Goal: Task Accomplishment & Management: Use online tool/utility

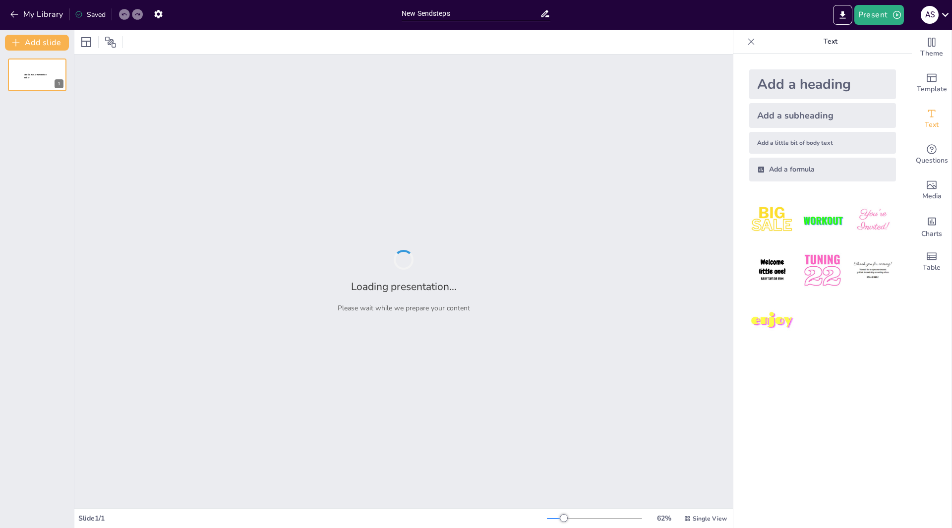
type input "New Sendsteps"
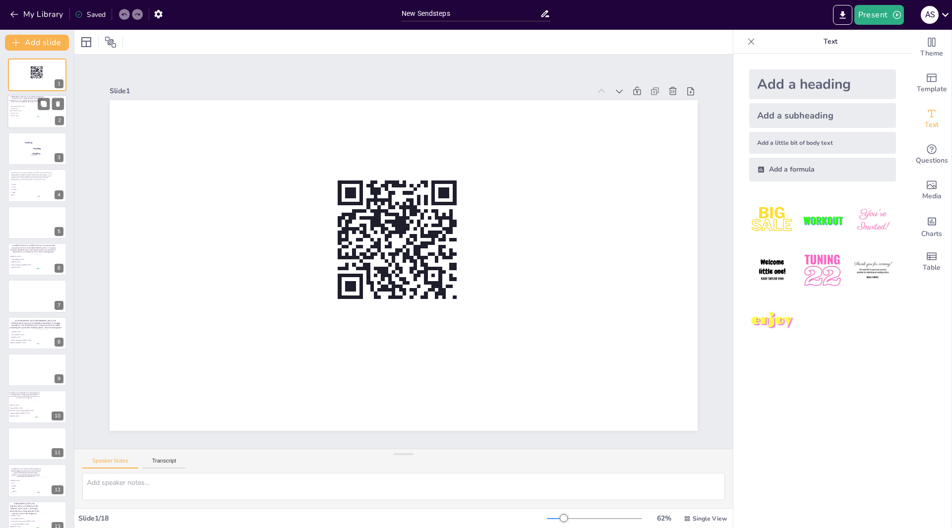
click at [33, 109] on span "[MEDICAL_DATA]" at bounding box center [24, 108] width 28 height 1
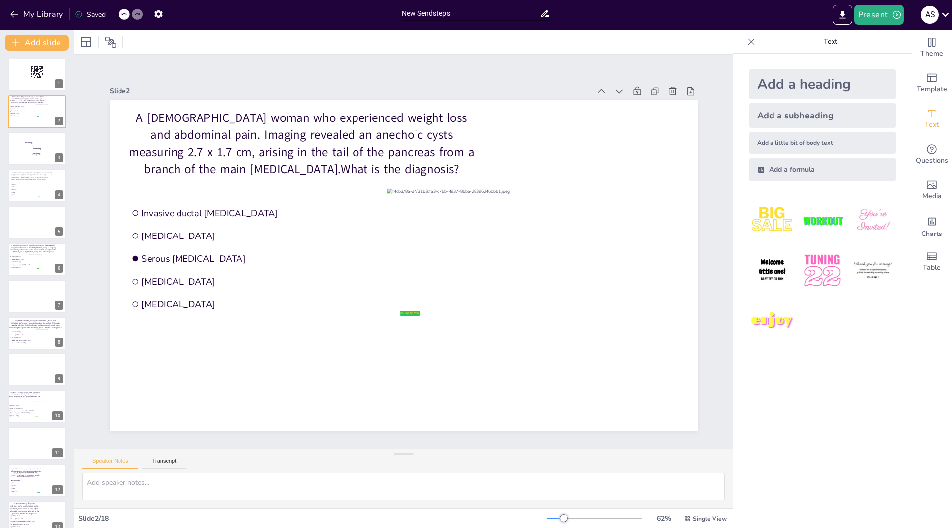
click at [746, 40] on icon at bounding box center [751, 42] width 10 height 10
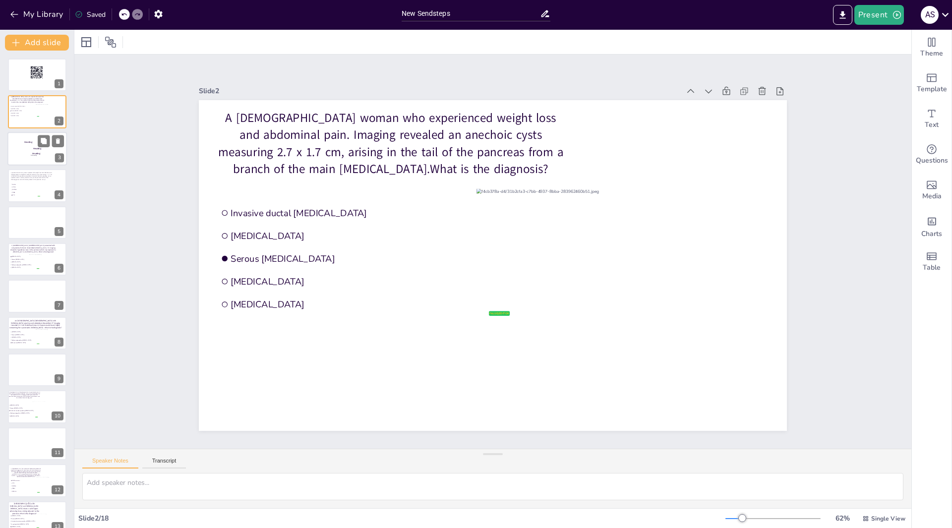
click at [34, 149] on p "Body text" at bounding box center [37, 148] width 17 height 1
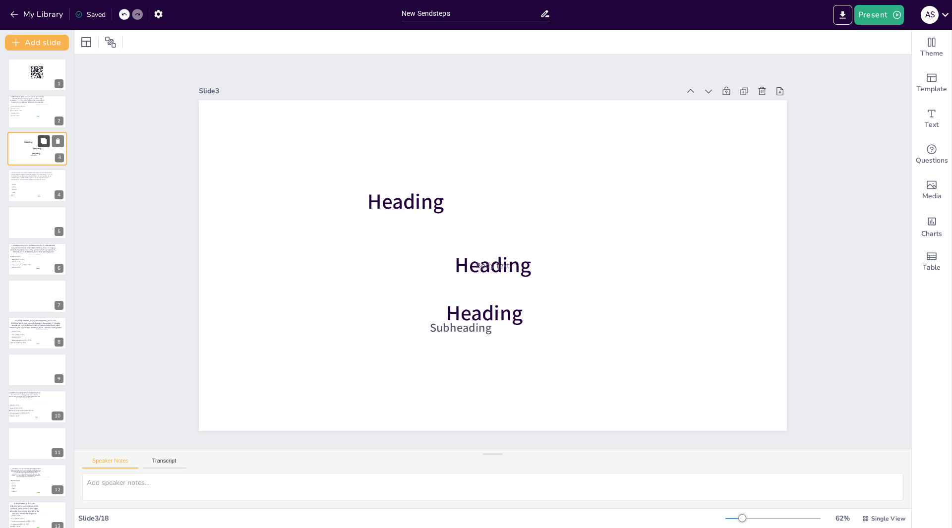
click at [38, 144] on button at bounding box center [44, 141] width 12 height 12
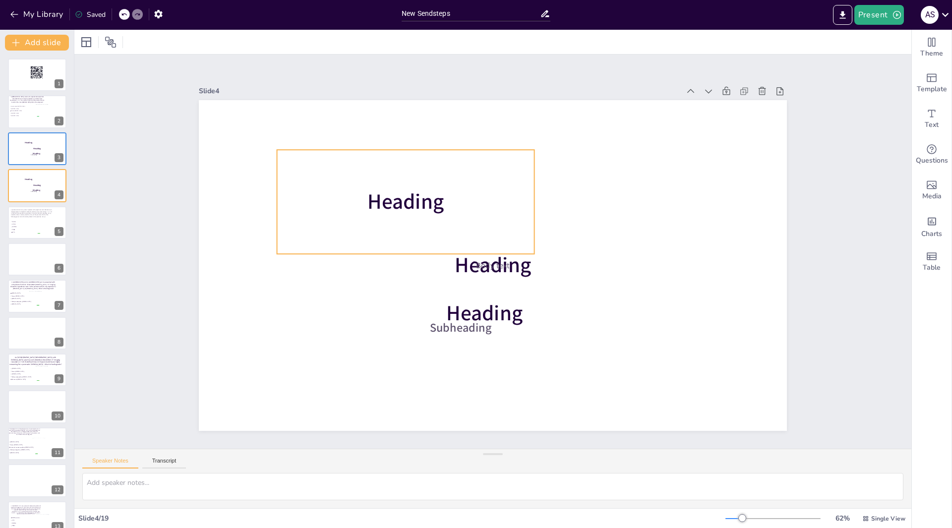
click at [315, 178] on div "Heading" at bounding box center [411, 193] width 267 height 130
click at [91, 15] on div "Saved" at bounding box center [90, 14] width 31 height 9
click at [156, 16] on icon "button" at bounding box center [158, 14] width 8 height 8
click at [160, 16] on icon "button" at bounding box center [158, 14] width 8 height 8
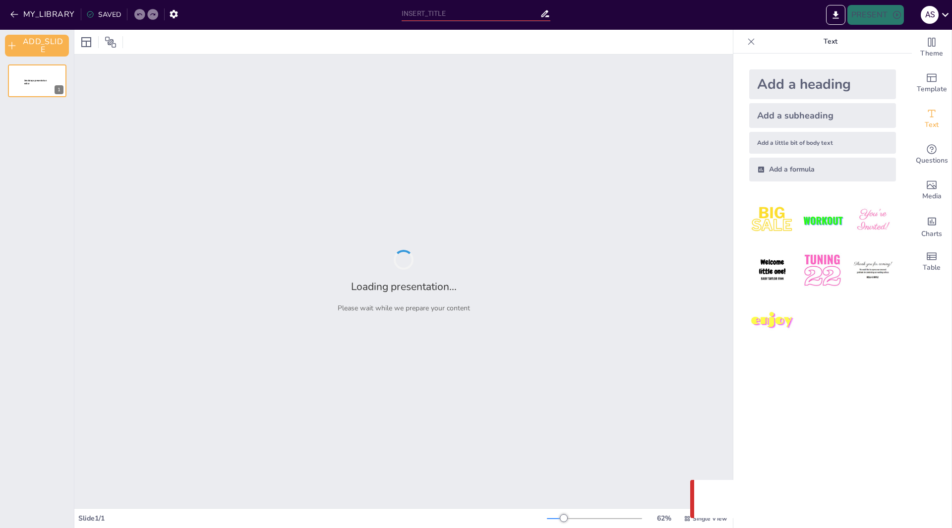
type input "New Sendsteps"
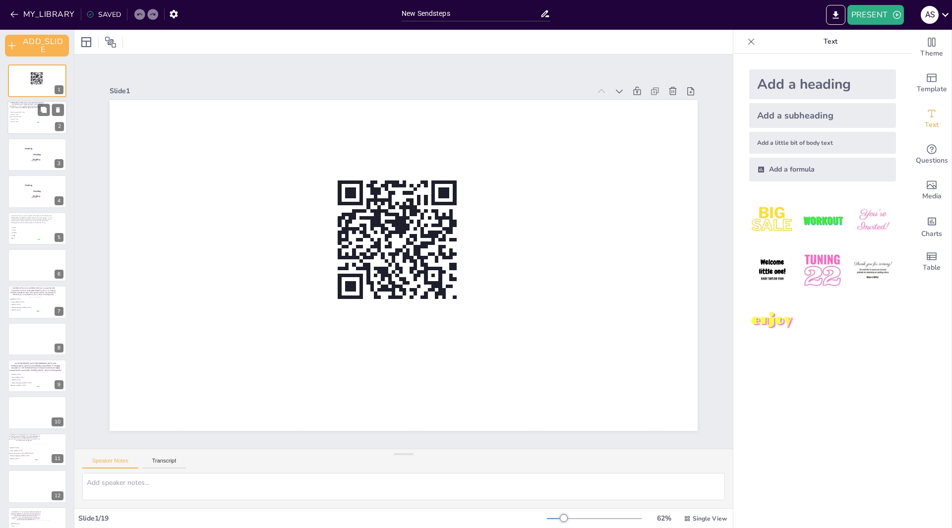
click at [33, 117] on li "Serous [MEDICAL_DATA]" at bounding box center [24, 117] width 30 height 2
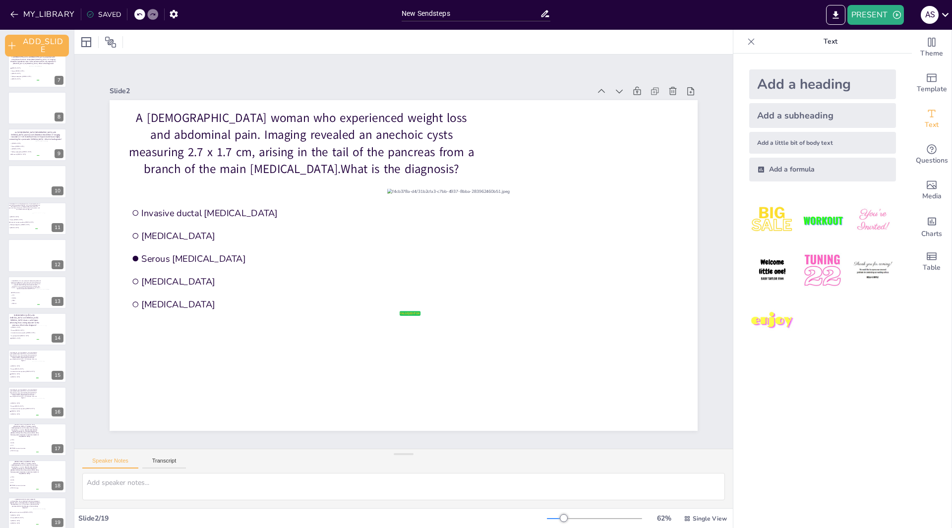
scroll to position [241, 0]
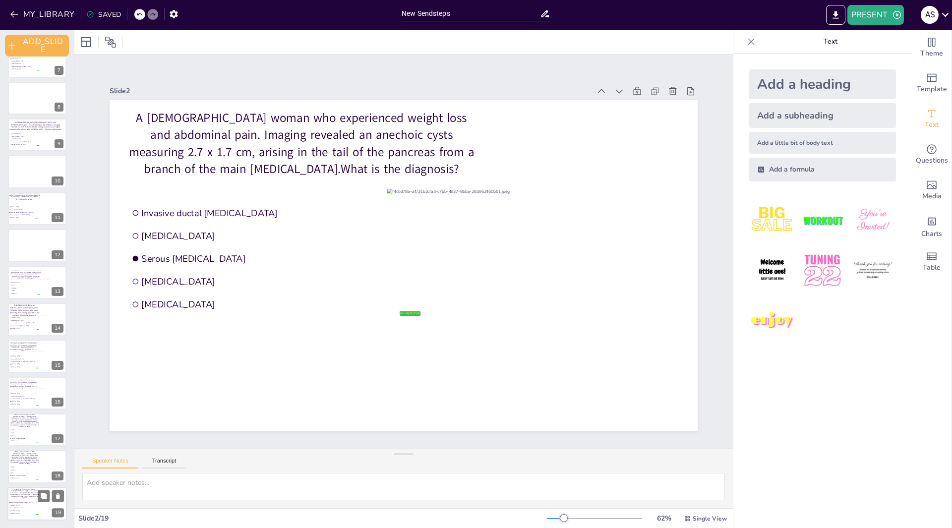
click at [29, 509] on span "Serous [MEDICAL_DATA]" at bounding box center [24, 507] width 28 height 1
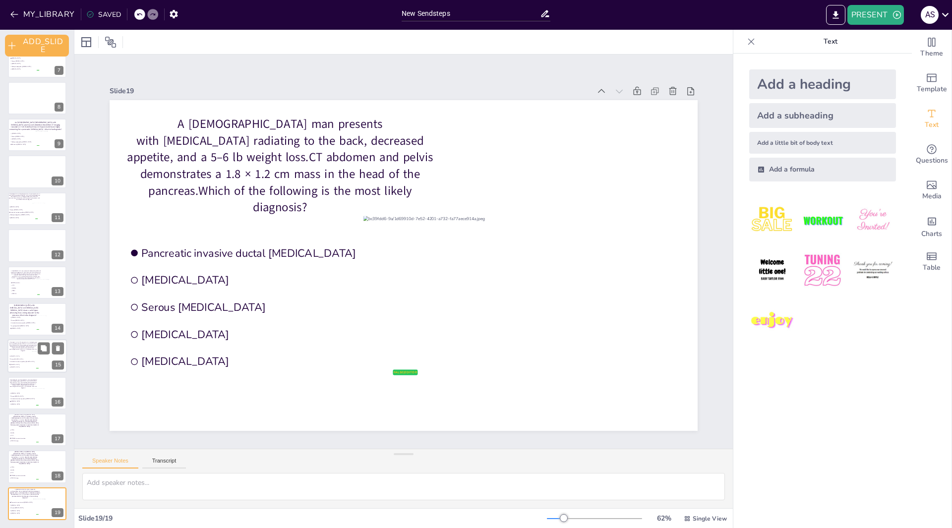
click at [43, 358] on div at bounding box center [49, 360] width 34 height 19
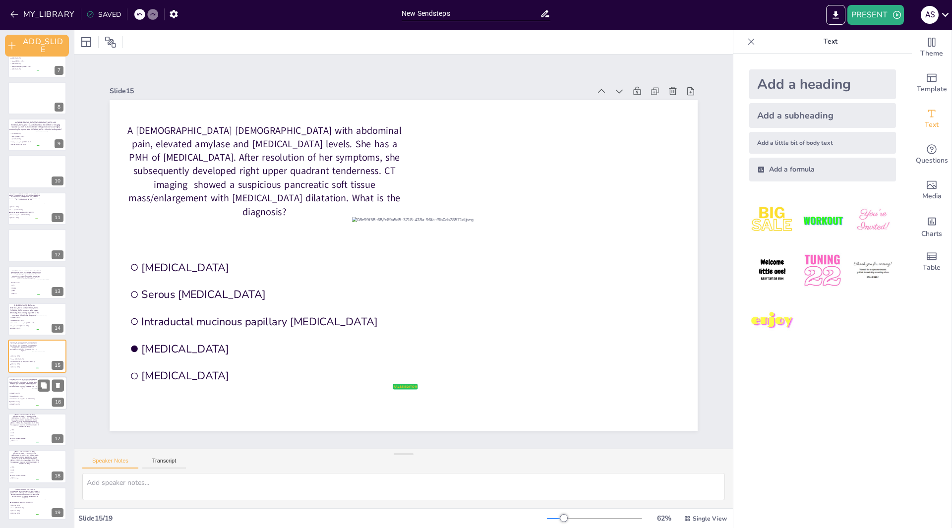
click at [31, 400] on li "Intraductal mucinous papillary [MEDICAL_DATA]" at bounding box center [24, 399] width 30 height 2
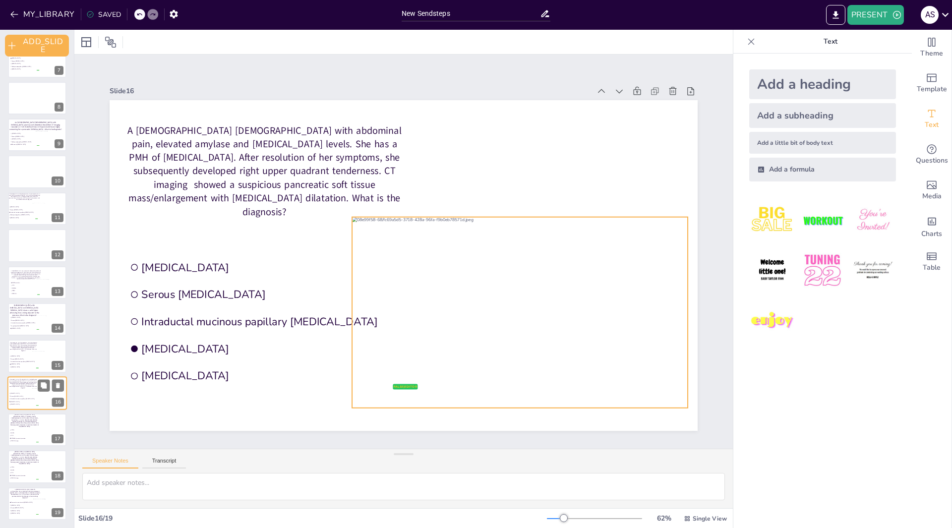
click at [36, 397] on div at bounding box center [49, 397] width 34 height 19
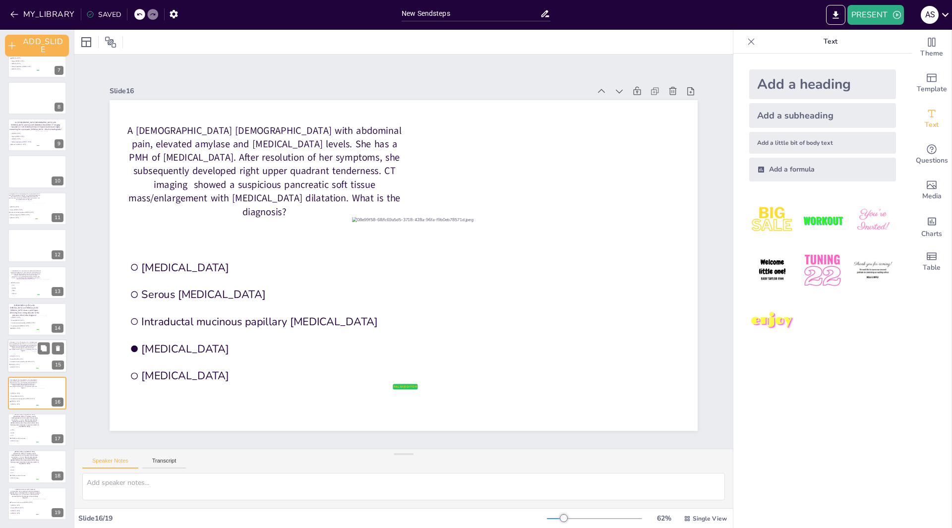
click at [36, 361] on div at bounding box center [49, 360] width 34 height 19
click at [37, 394] on div at bounding box center [49, 397] width 34 height 19
click at [38, 355] on div at bounding box center [49, 360] width 34 height 19
click at [40, 316] on button at bounding box center [44, 311] width 12 height 12
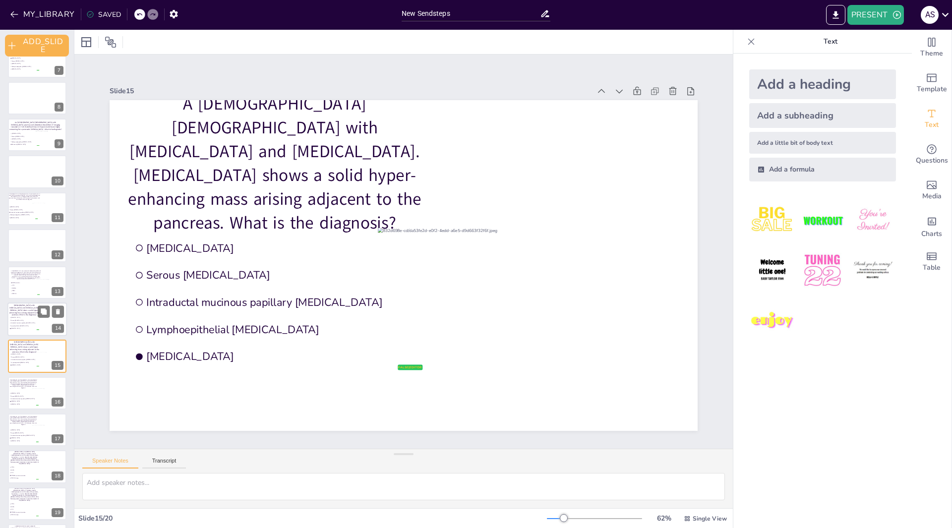
scroll to position [278, 0]
click at [42, 313] on icon at bounding box center [44, 311] width 6 height 6
click at [44, 349] on icon at bounding box center [44, 348] width 6 height 6
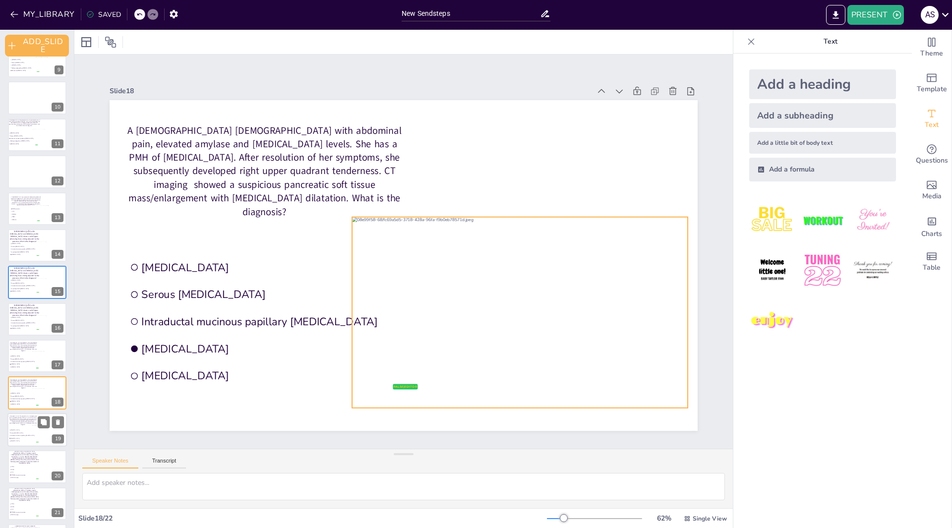
scroll to position [351, 0]
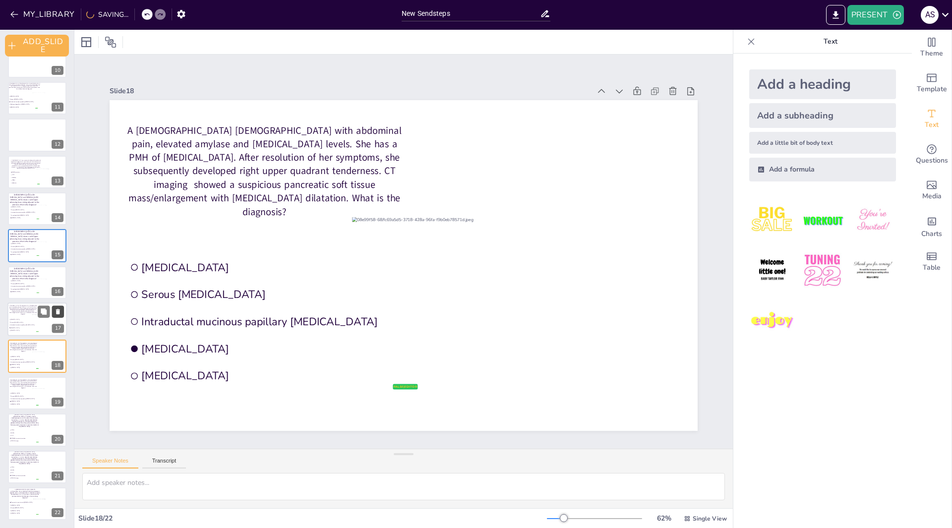
click at [58, 314] on icon at bounding box center [58, 311] width 4 height 5
click at [57, 312] on icon at bounding box center [58, 311] width 4 height 5
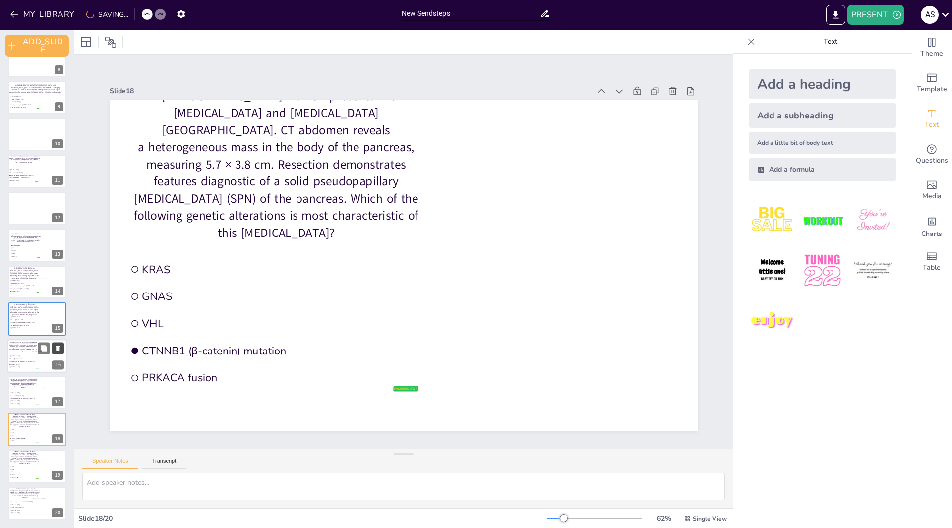
scroll to position [278, 0]
click at [57, 312] on icon at bounding box center [58, 311] width 4 height 5
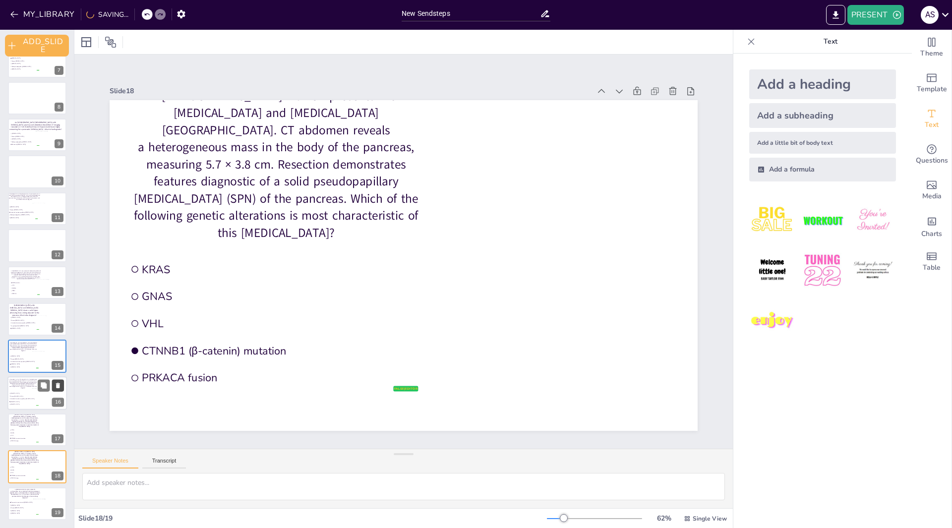
scroll to position [241, 0]
drag, startPoint x: 57, startPoint y: 348, endPoint x: 57, endPoint y: 353, distance: 6.0
click at [58, 348] on icon at bounding box center [58, 348] width 4 height 5
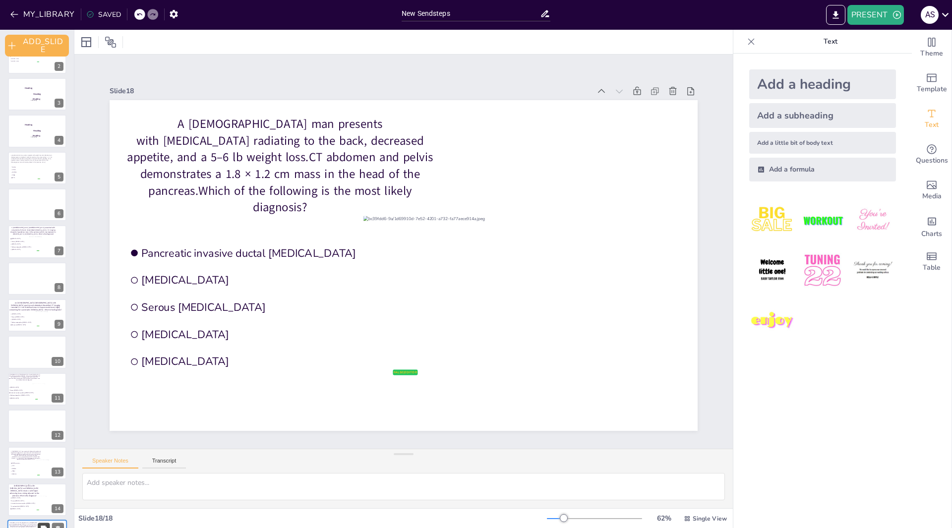
scroll to position [204, 0]
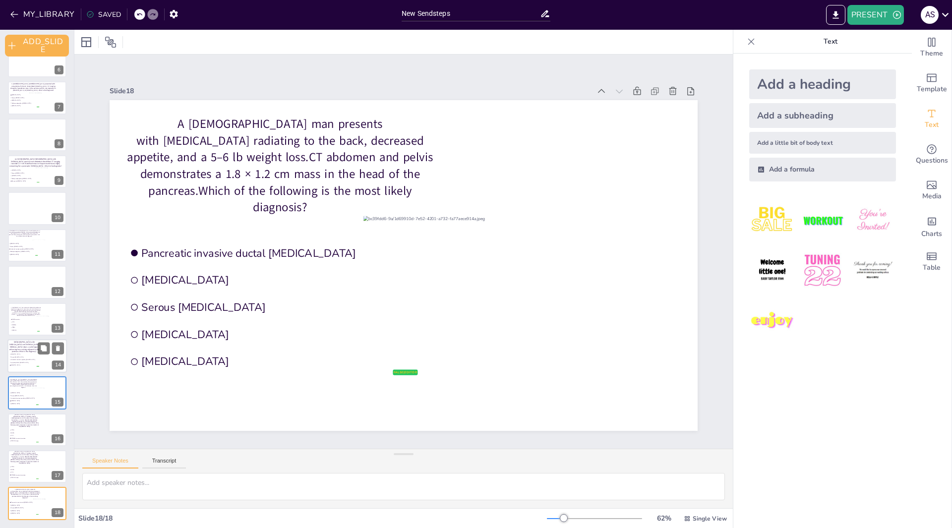
click at [42, 360] on div at bounding box center [50, 361] width 31 height 19
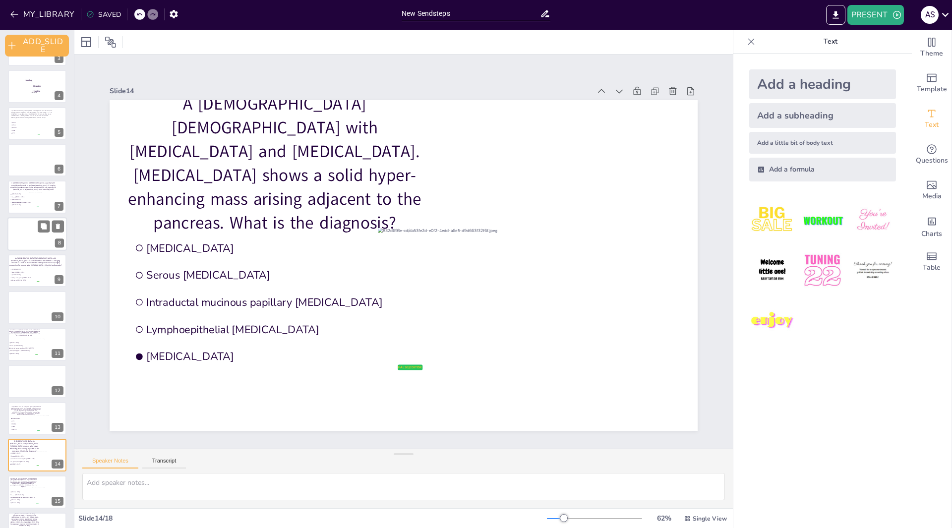
scroll to position [0, 0]
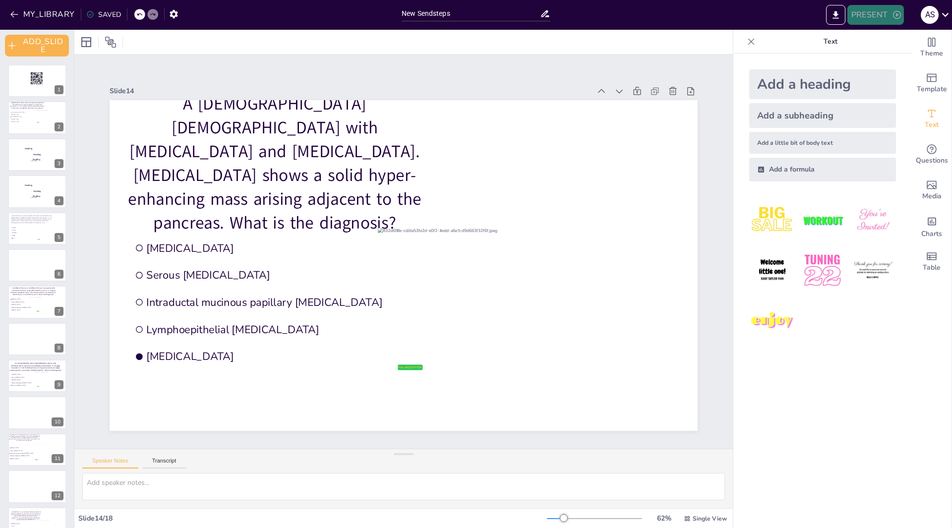
click at [891, 16] on button "PRESENT" at bounding box center [875, 15] width 57 height 20
click at [883, 63] on li "PLAY_PRESENTATION" at bounding box center [894, 61] width 95 height 16
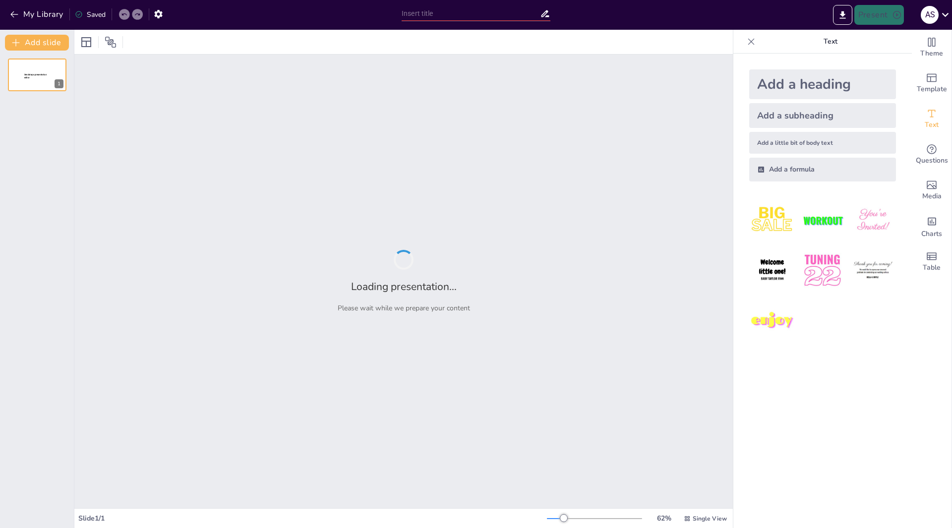
type input "New Sendsteps"
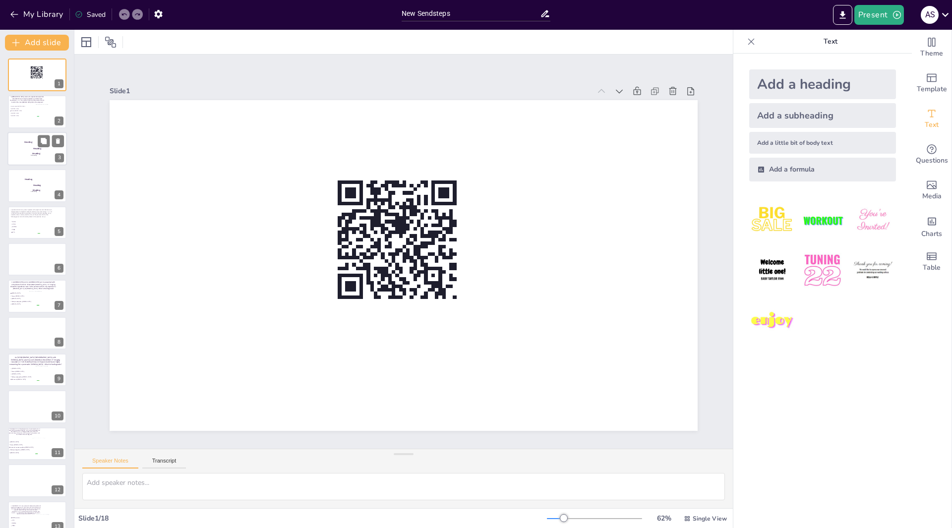
click at [34, 150] on span "Heading" at bounding box center [37, 148] width 8 height 3
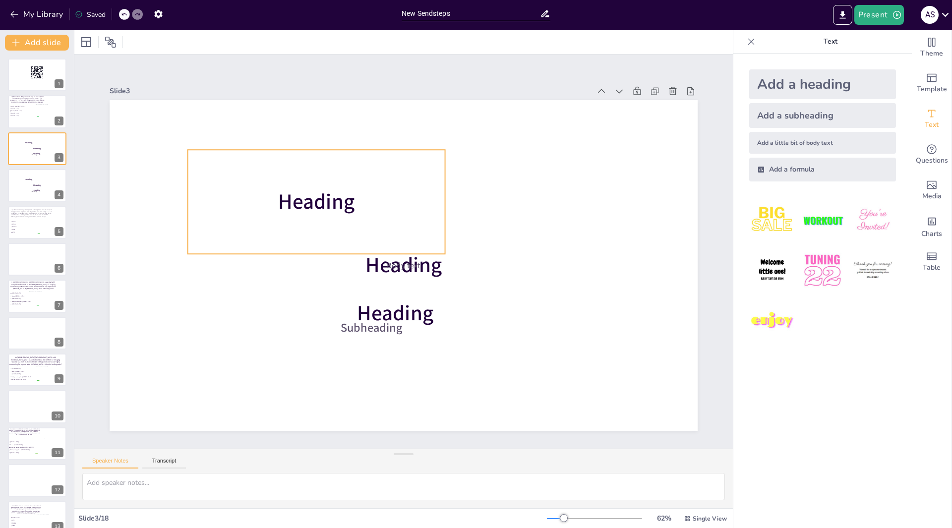
click at [403, 234] on div "Heading" at bounding box center [353, 165] width 275 height 219
drag, startPoint x: 348, startPoint y: 187, endPoint x: 347, endPoint y: 192, distance: 5.1
click at [347, 192] on p "Heading" at bounding box center [321, 193] width 259 height 56
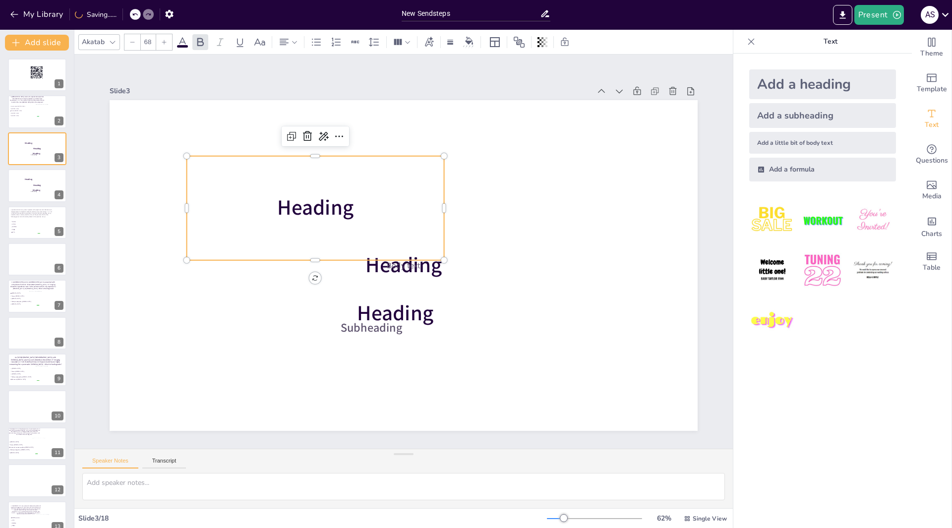
click at [346, 199] on p "Heading" at bounding box center [320, 199] width 259 height 56
click at [346, 200] on p "Heading" at bounding box center [315, 207] width 257 height 29
click at [347, 203] on p "Heading" at bounding box center [348, 170] width 237 height 154
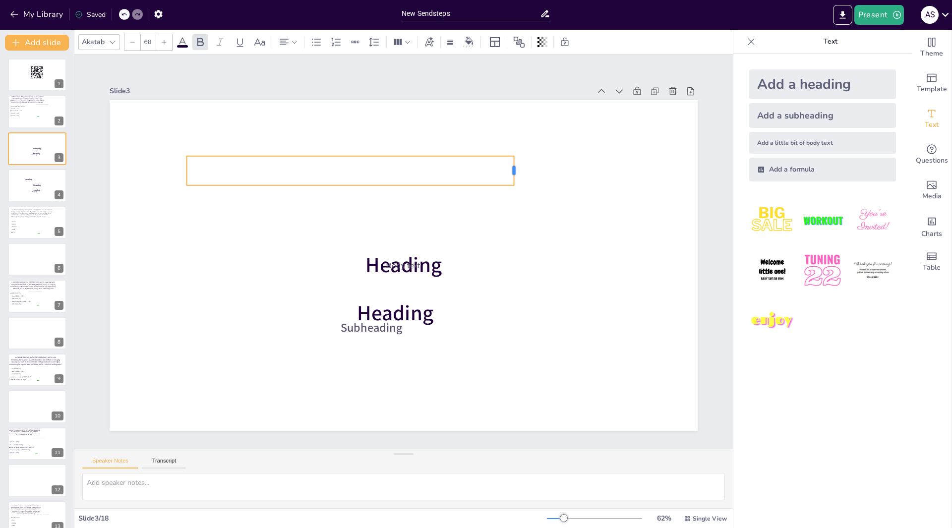
drag, startPoint x: 436, startPoint y: 167, endPoint x: 507, endPoint y: 163, distance: 71.0
click at [520, 168] on div at bounding box center [525, 183] width 11 height 30
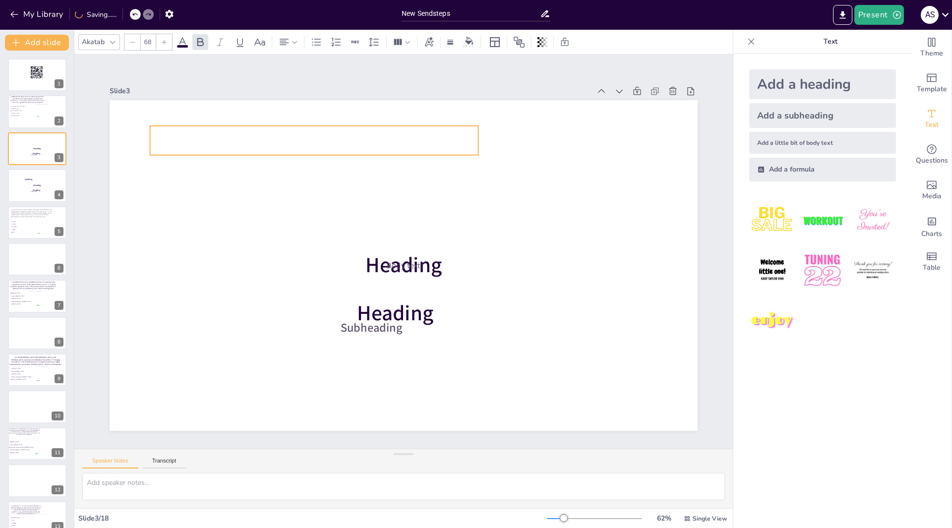
drag, startPoint x: 192, startPoint y: 161, endPoint x: 155, endPoint y: 130, distance: 47.5
click at [175, 130] on p at bounding box center [338, 124] width 327 height 97
click at [943, 16] on icon at bounding box center [944, 14] width 13 height 13
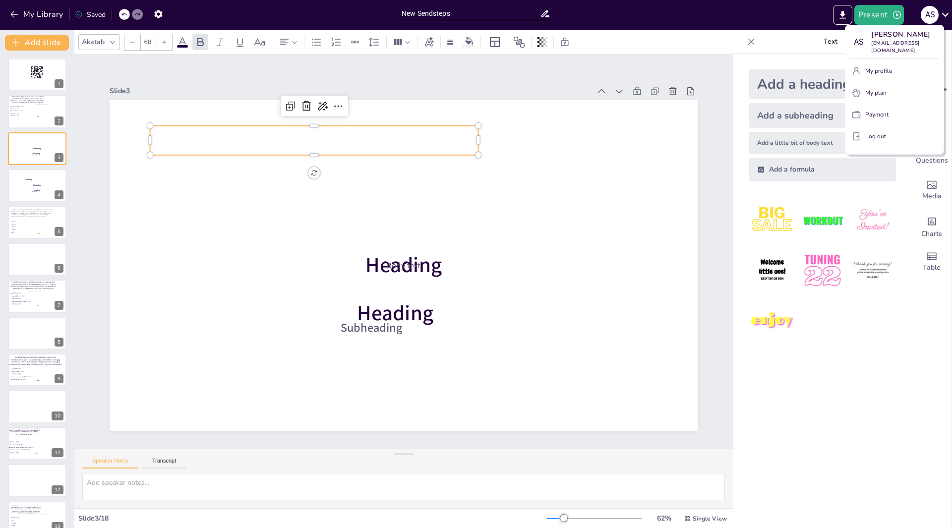
click at [881, 136] on p "Log out" at bounding box center [875, 136] width 21 height 9
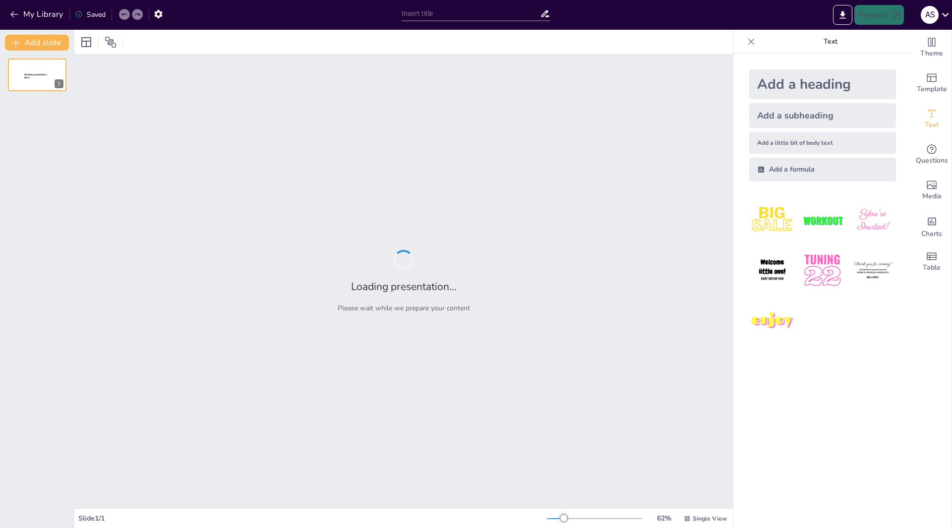
type input "New Sendsteps"
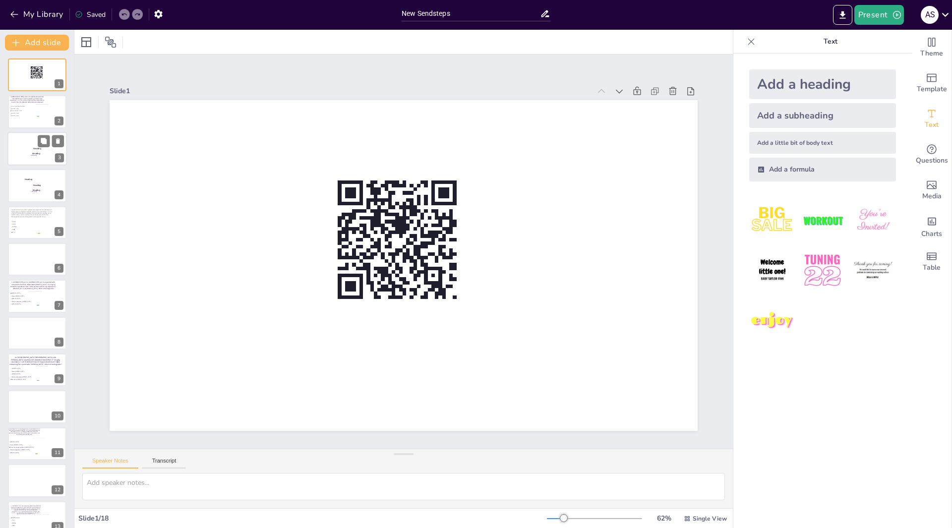
click at [44, 152] on p "Heading" at bounding box center [36, 153] width 26 height 3
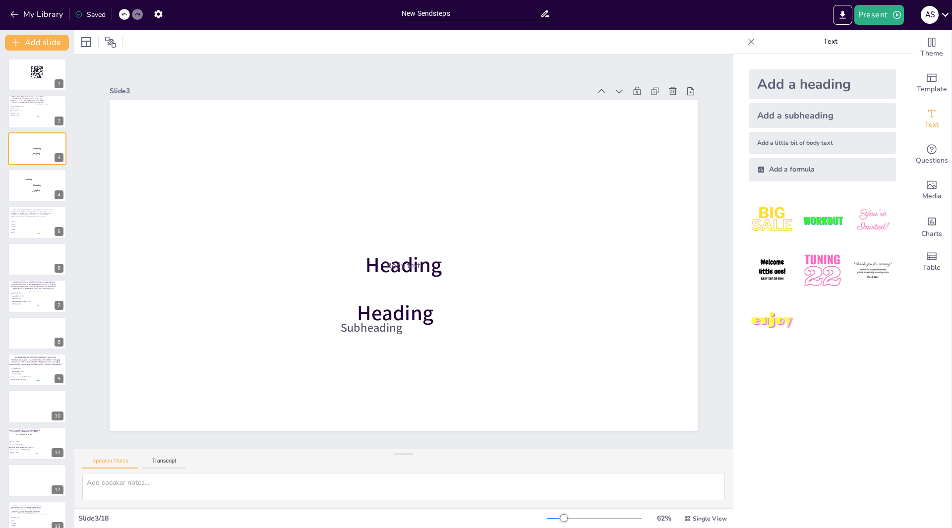
click at [944, 13] on icon at bounding box center [944, 14] width 13 height 13
click at [201, 332] on div at bounding box center [476, 264] width 952 height 528
click at [944, 15] on icon at bounding box center [945, 15] width 7 height 4
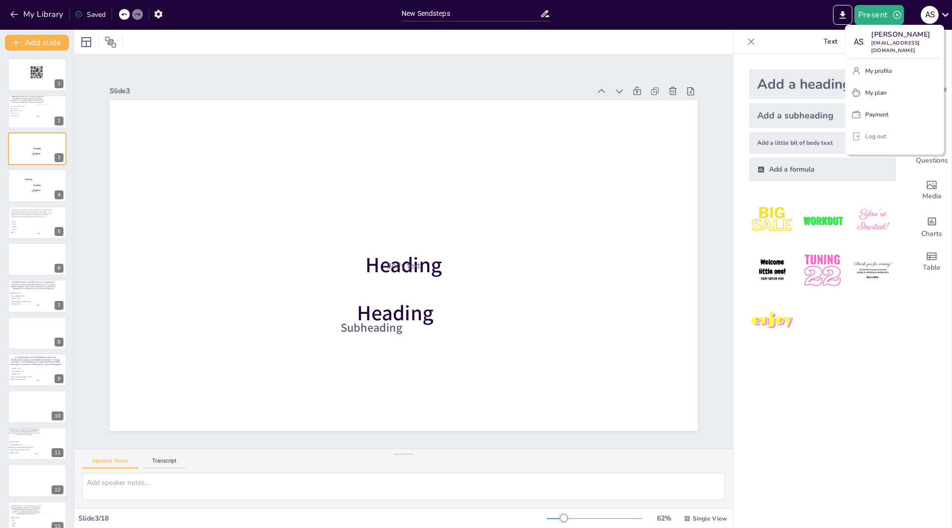
click at [868, 139] on p "Log out" at bounding box center [875, 136] width 21 height 9
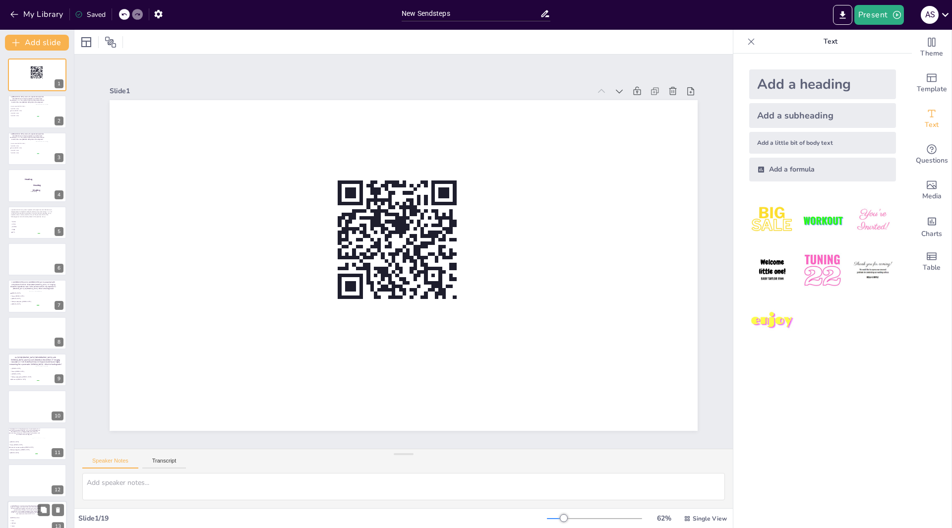
scroll to position [235, 0]
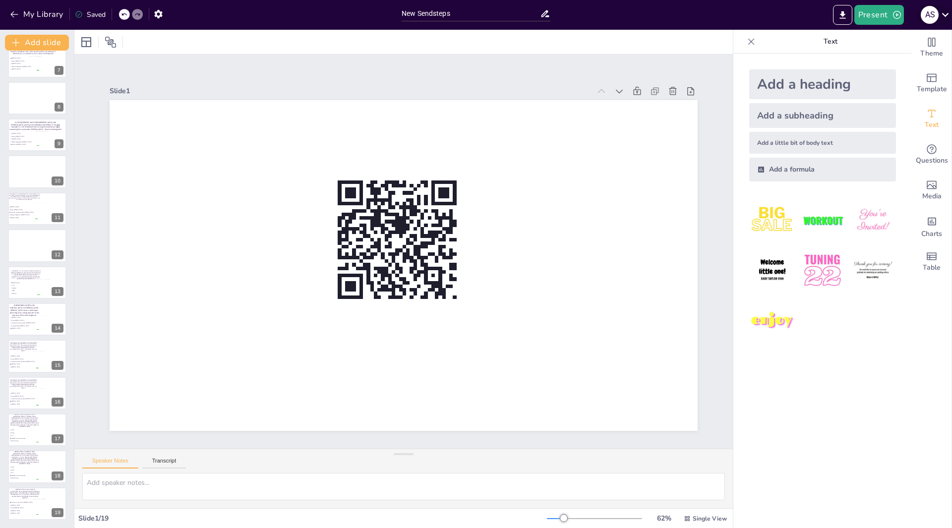
click at [944, 15] on icon at bounding box center [945, 15] width 7 height 4
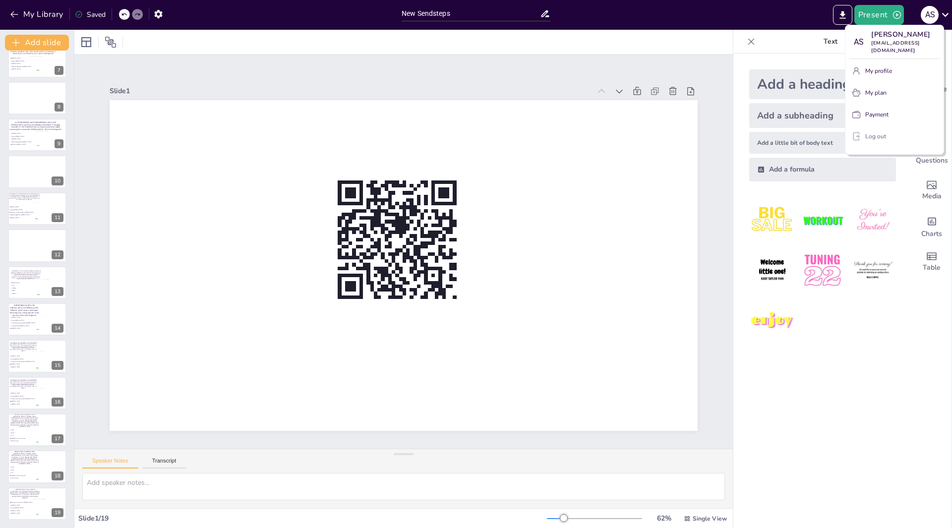
click at [869, 135] on p "Log out" at bounding box center [875, 136] width 21 height 9
